Goal: Task Accomplishment & Management: Manage account settings

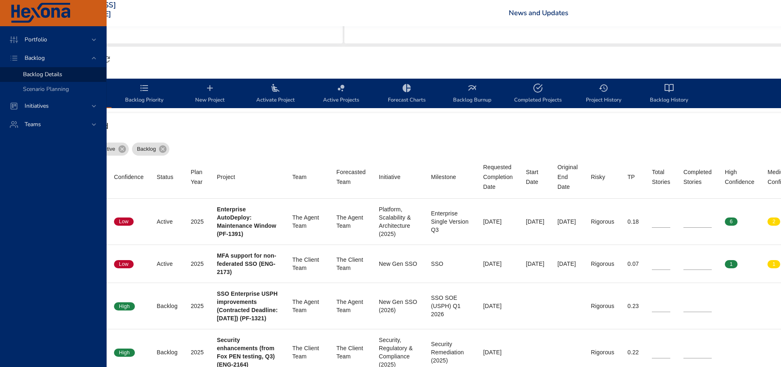
scroll to position [205, 95]
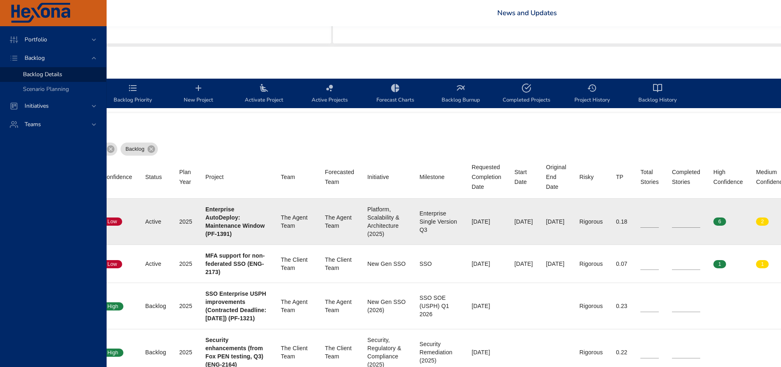
click at [695, 223] on input "*" at bounding box center [686, 222] width 28 height 12
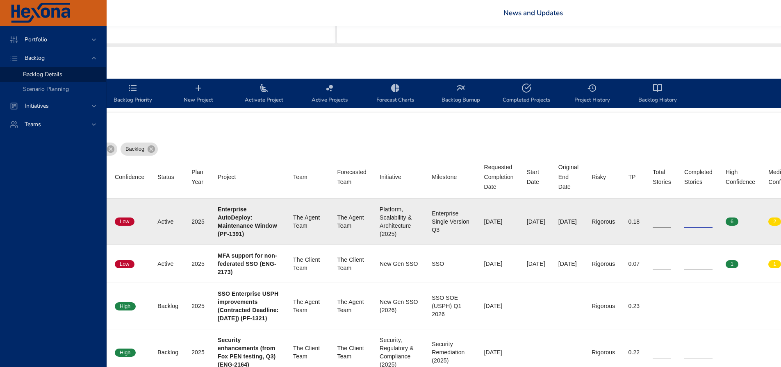
click at [706, 222] on input "*" at bounding box center [698, 222] width 28 height 12
type input "**"
click at [708, 222] on input "**" at bounding box center [698, 222] width 28 height 12
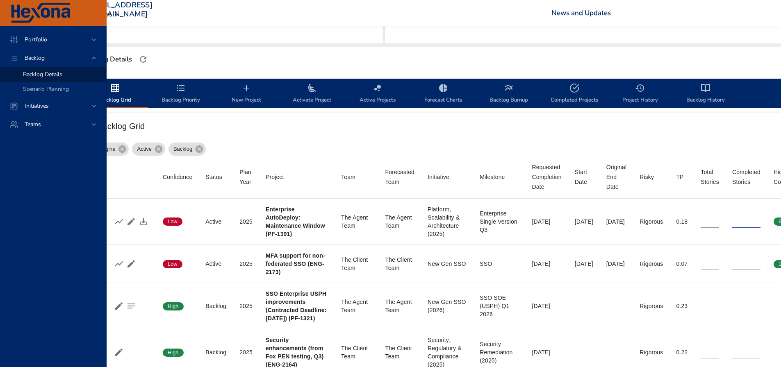
scroll to position [205, 0]
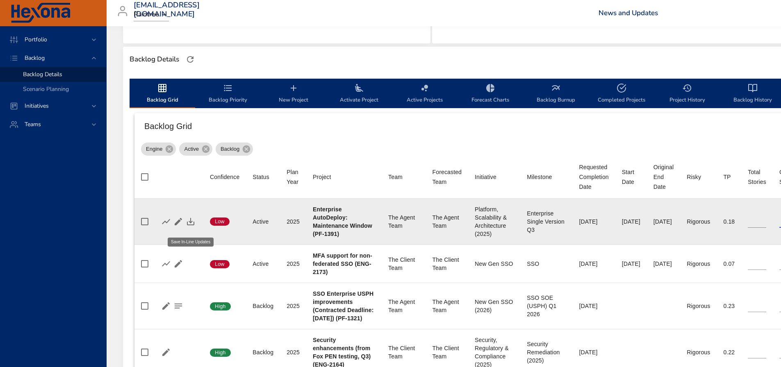
click at [189, 225] on icon "button" at bounding box center [191, 222] width 10 height 10
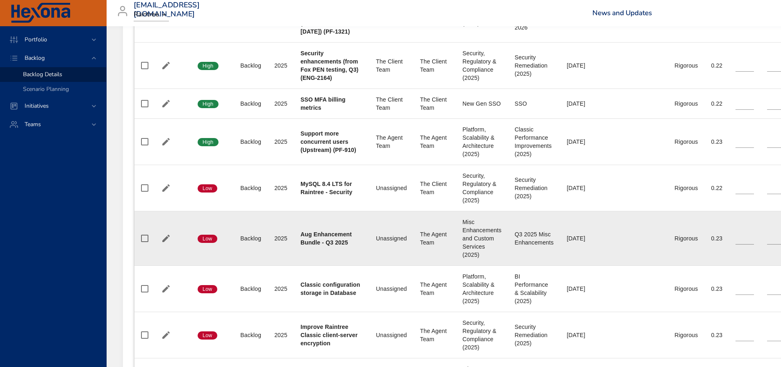
scroll to position [574, 0]
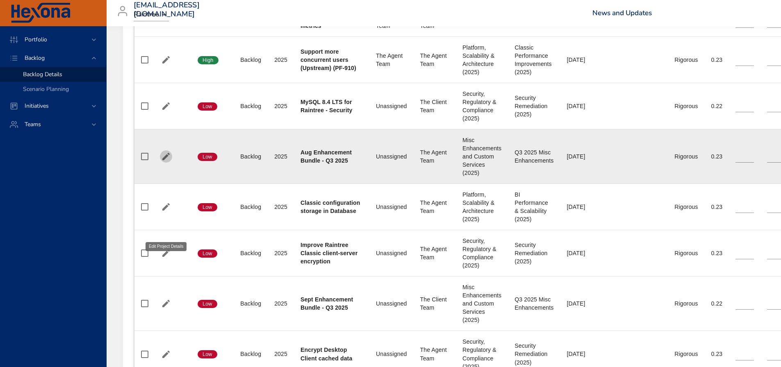
click at [168, 160] on icon "button" at bounding box center [165, 156] width 7 height 7
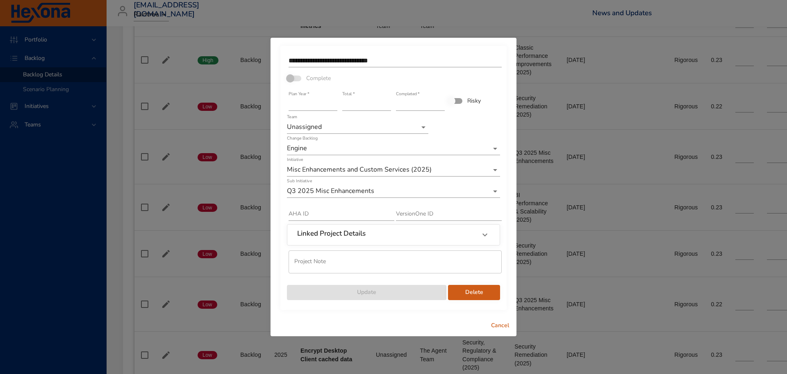
click at [425, 55] on input "**********" at bounding box center [395, 60] width 213 height 13
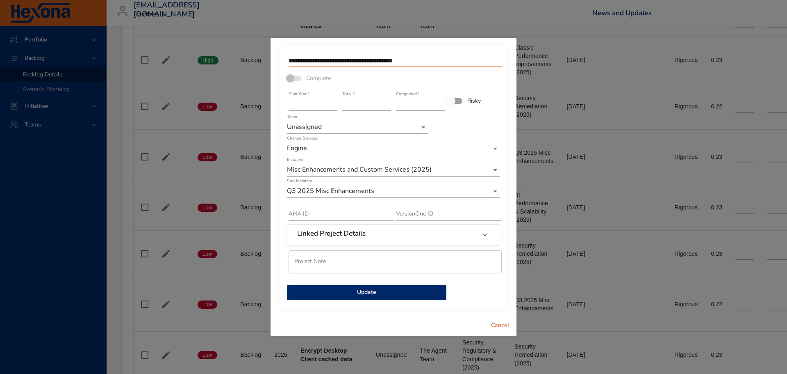
type input "**********"
click at [367, 106] on input "*" at bounding box center [366, 104] width 49 height 13
click at [388, 106] on input "*" at bounding box center [366, 104] width 49 height 13
type input "*"
click at [388, 106] on input "*" at bounding box center [366, 104] width 49 height 13
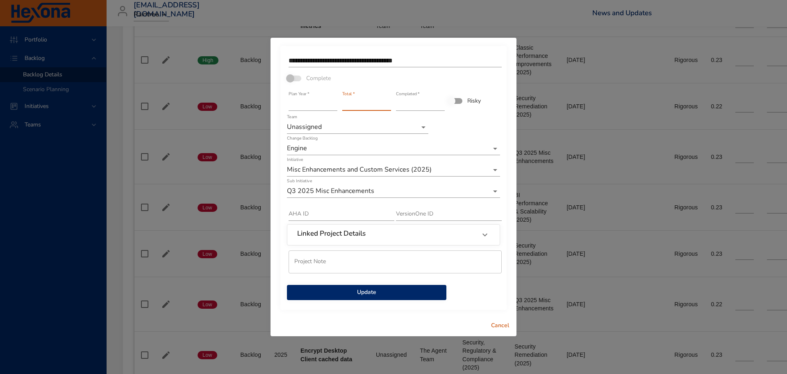
click at [356, 294] on span "Update" at bounding box center [367, 292] width 146 height 10
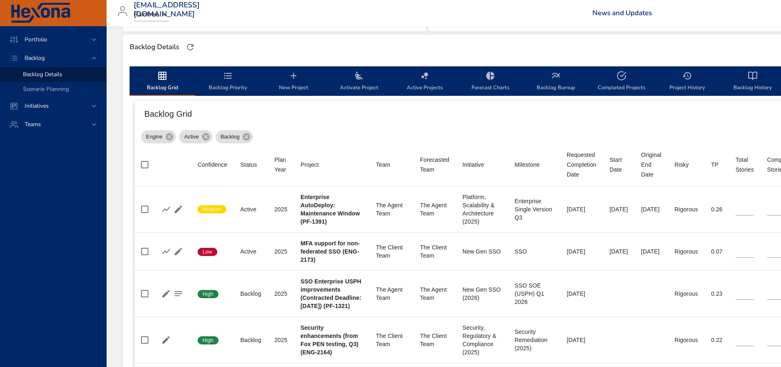
scroll to position [123, 0]
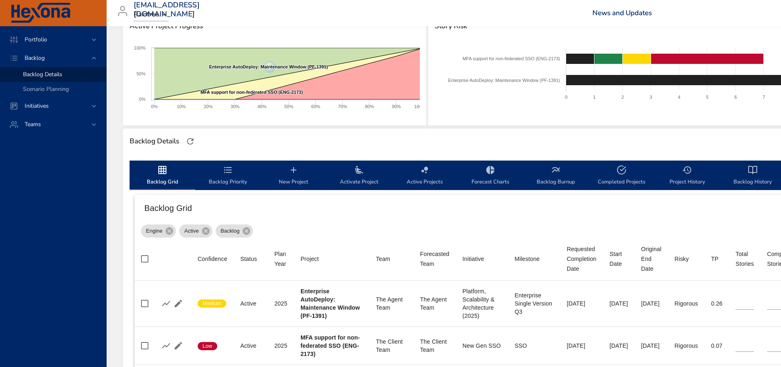
click at [366, 183] on span "Activate Project" at bounding box center [359, 176] width 56 height 22
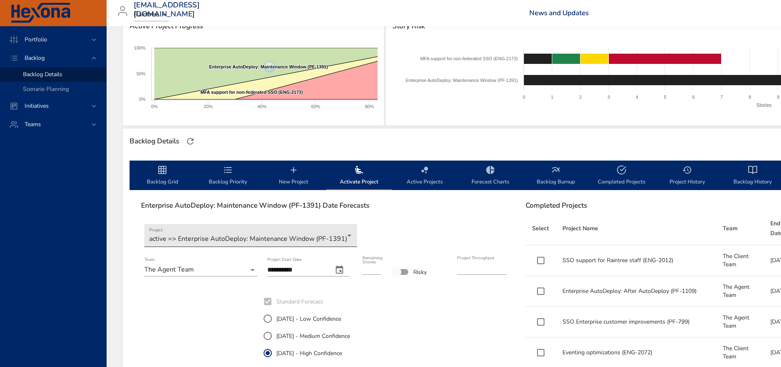
click at [347, 237] on body "Portfolio Backlog Backlog Details Scenario Planning Initiatives Teams [EMAIL_AD…" at bounding box center [390, 60] width 781 height 367
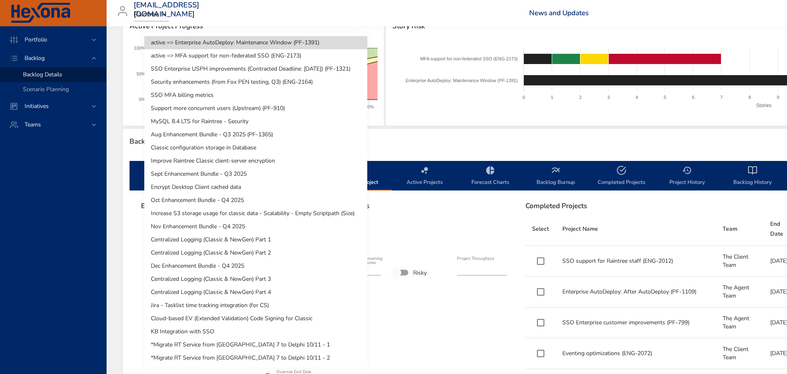
click at [196, 134] on li "Aug Enhancement Bundle - Q3 2025 (PF-1365)" at bounding box center [255, 134] width 223 height 13
type input "*"
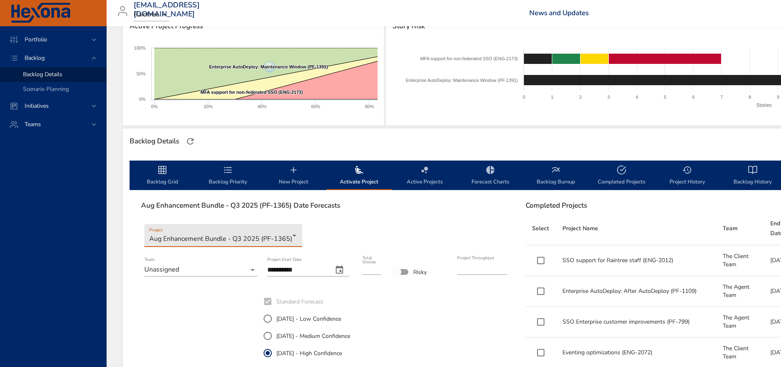
click at [243, 244] on body "Portfolio Backlog Backlog Details Scenario Planning Initiatives Teams [EMAIL_AD…" at bounding box center [390, 60] width 781 height 367
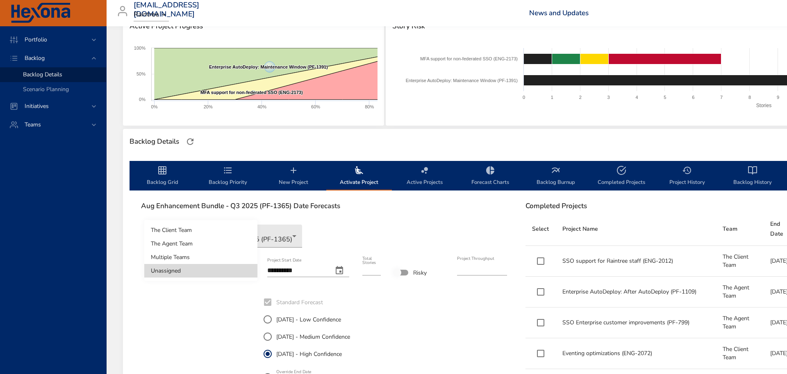
click at [205, 243] on li "The Agent Team" at bounding box center [200, 244] width 113 height 14
type input "****"
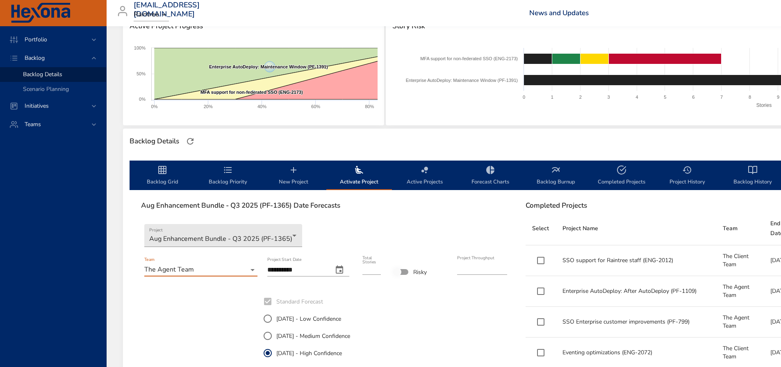
click at [338, 270] on icon "change date" at bounding box center [340, 270] width 10 height 10
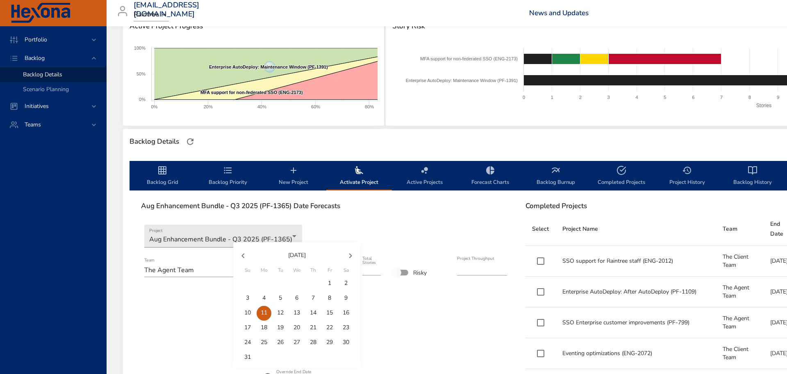
click at [264, 297] on p "4" at bounding box center [263, 298] width 3 height 8
type input "**********"
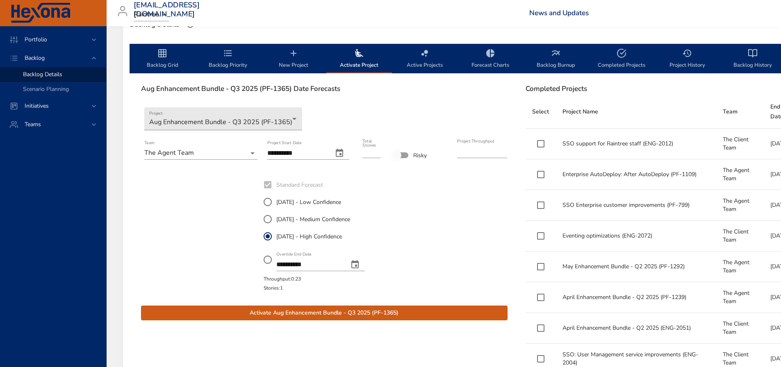
scroll to position [246, 0]
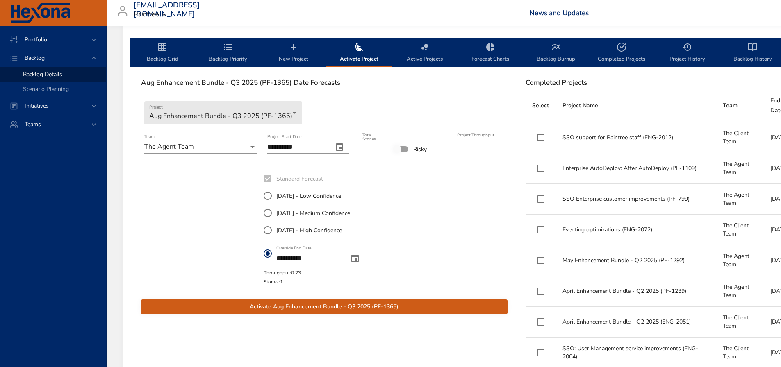
click at [359, 257] on icon "change date" at bounding box center [354, 258] width 7 height 8
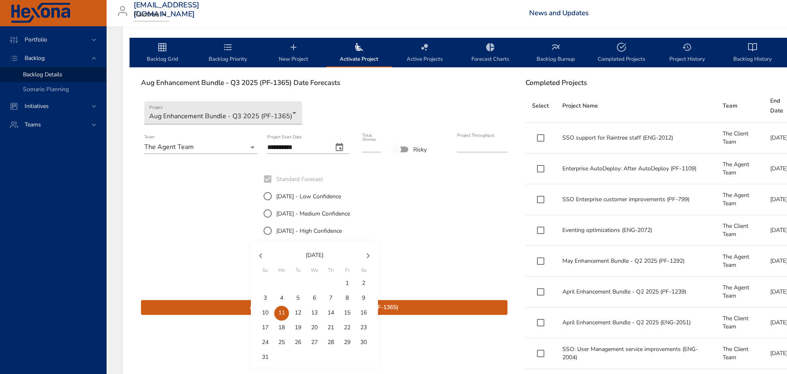
click at [264, 355] on p "31" at bounding box center [265, 357] width 7 height 8
type input "**********"
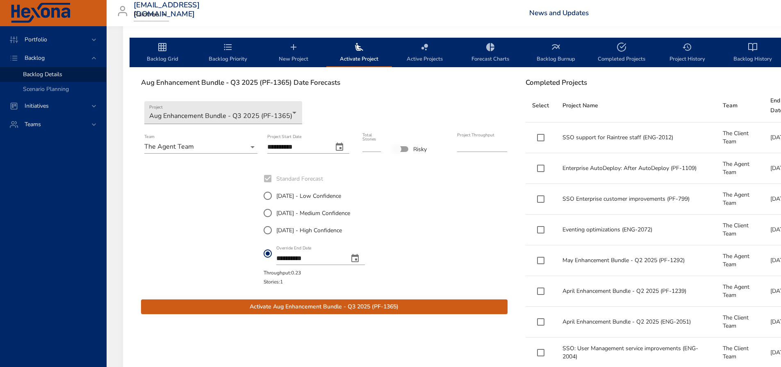
click at [330, 309] on span "Activate Aug Enhancement Bundle - Q3 2025 (PF-1365)" at bounding box center [324, 307] width 353 height 10
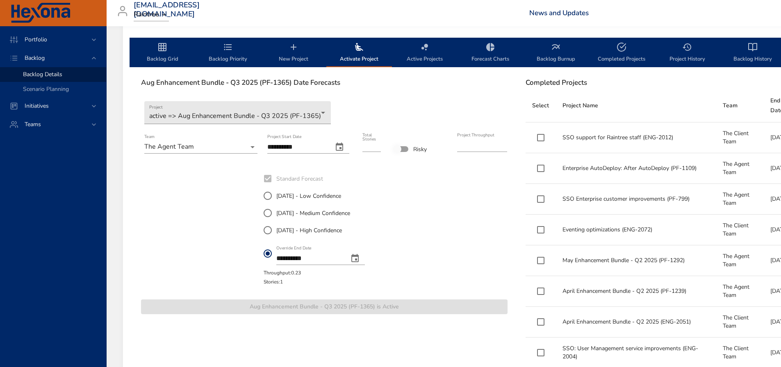
click at [167, 57] on span "Backlog Grid" at bounding box center [162, 53] width 56 height 22
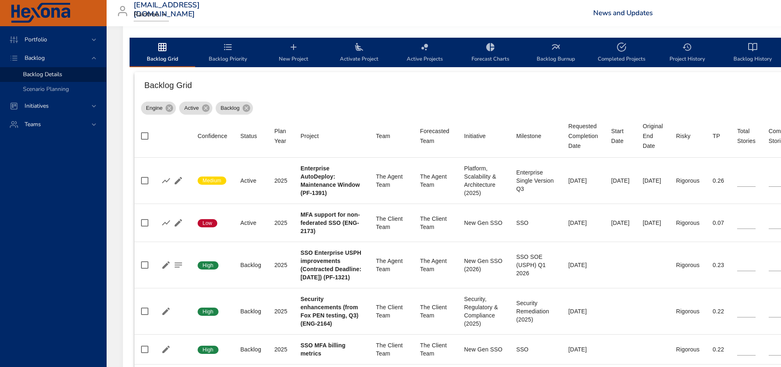
click at [235, 58] on span "Backlog Priority" at bounding box center [228, 53] width 56 height 22
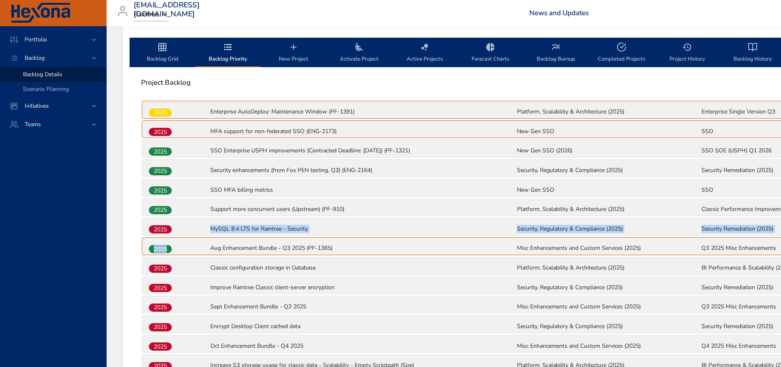
drag, startPoint x: 187, startPoint y: 247, endPoint x: 181, endPoint y: 229, distance: 18.8
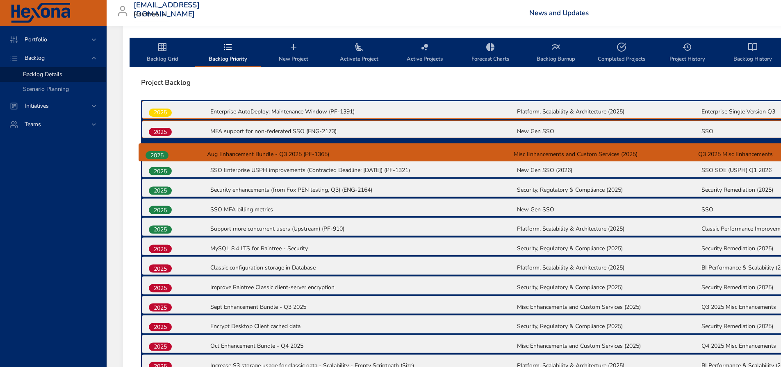
drag, startPoint x: 159, startPoint y: 252, endPoint x: 156, endPoint y: 155, distance: 96.8
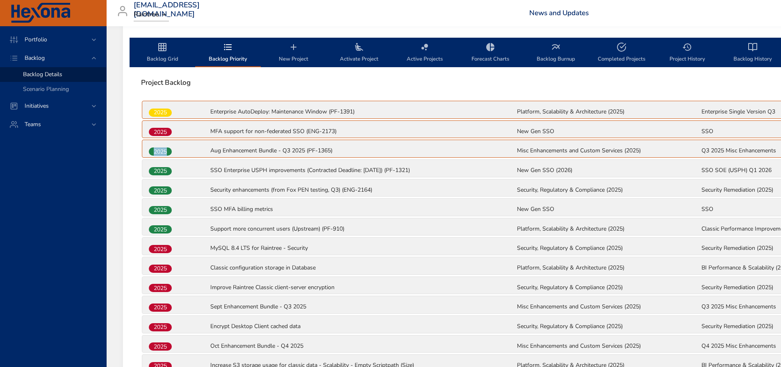
click at [166, 55] on span "Backlog Grid" at bounding box center [162, 53] width 56 height 22
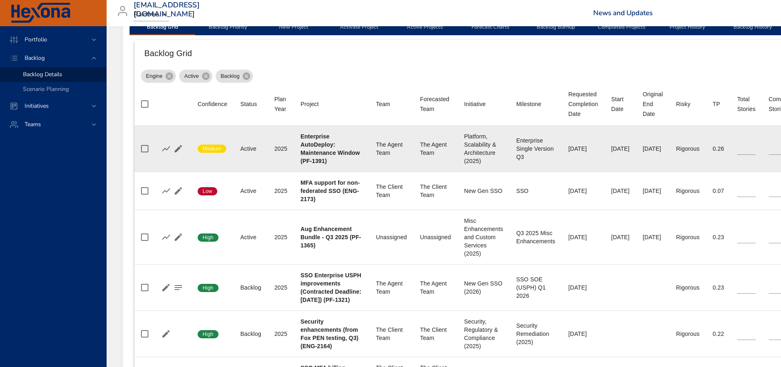
scroll to position [287, 0]
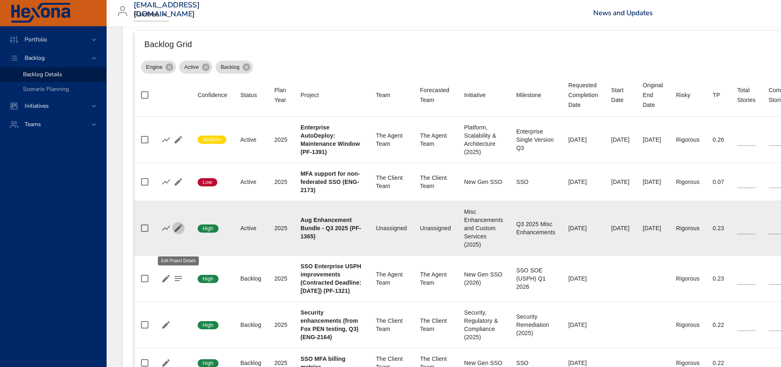
click at [177, 233] on icon "button" at bounding box center [178, 228] width 10 height 10
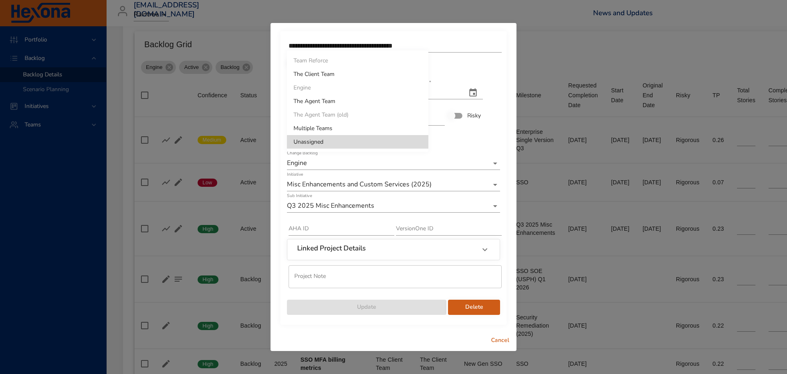
click at [321, 101] on li "The Agent Team" at bounding box center [357, 101] width 141 height 14
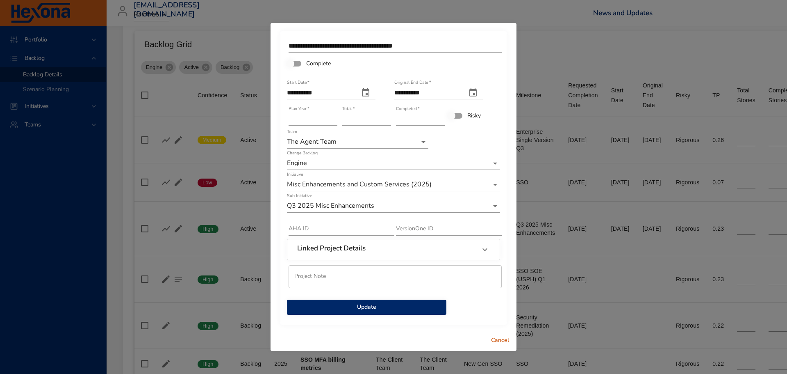
click at [381, 307] on span "Update" at bounding box center [367, 307] width 146 height 10
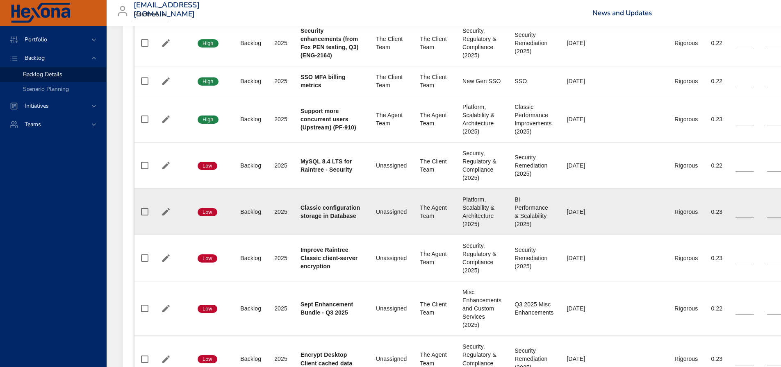
scroll to position [574, 0]
